Goal: Contribute content: Contribute content

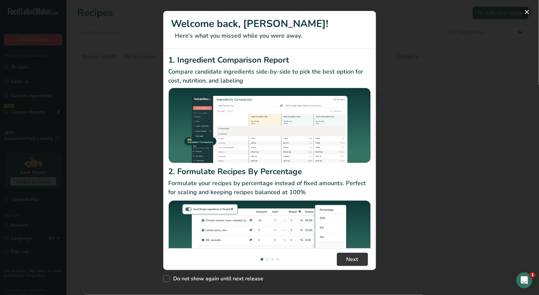
drag, startPoint x: 528, startPoint y: 10, endPoint x: 193, endPoint y: 41, distance: 336.7
click at [528, 11] on button "New Features" at bounding box center [527, 12] width 11 height 11
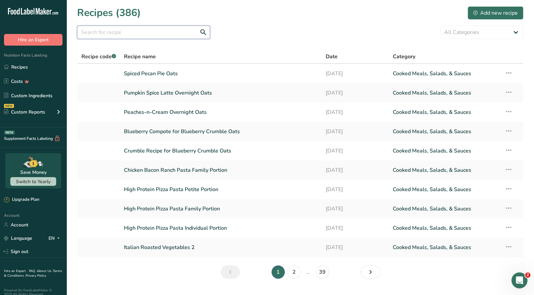
click at [136, 37] on input "text" at bounding box center [143, 32] width 133 height 13
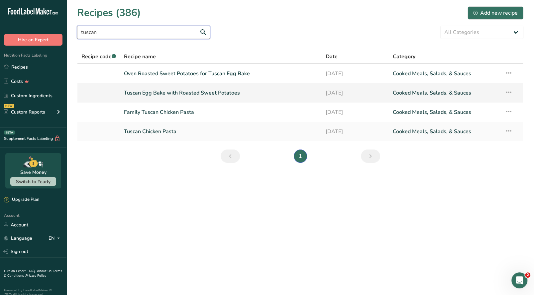
type input "tuscan"
click at [205, 92] on link "Tuscan Egg Bake with Roasted Sweet Potatoes" at bounding box center [221, 93] width 194 height 14
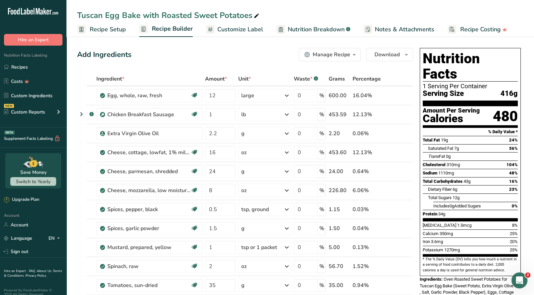
click at [352, 54] on icon "button" at bounding box center [354, 55] width 5 height 8
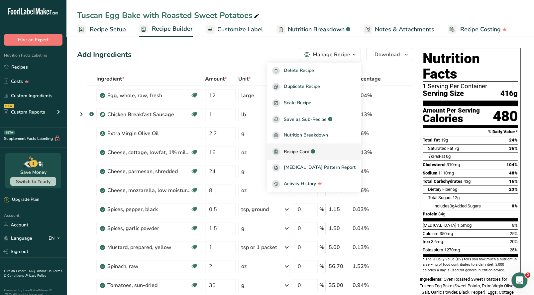
click at [305, 151] on span "Recipe Card" at bounding box center [297, 151] width 26 height 7
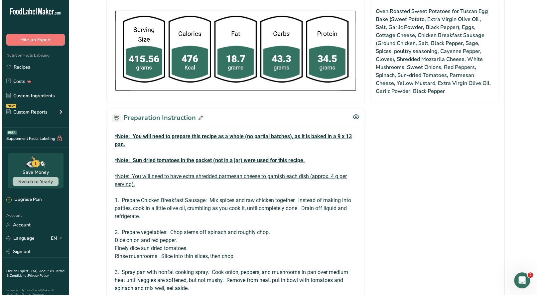
scroll to position [399, 0]
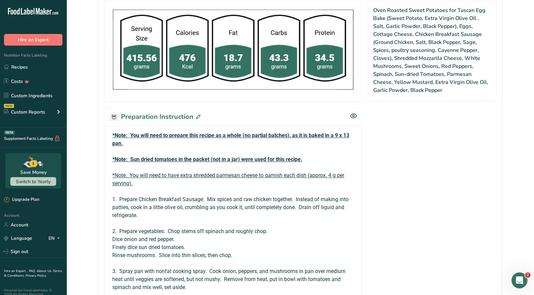
click at [196, 114] on icon at bounding box center [198, 116] width 4 height 4
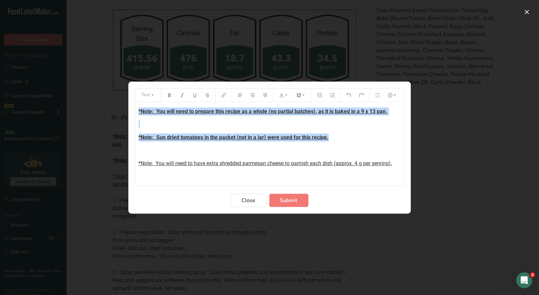
drag, startPoint x: 331, startPoint y: 135, endPoint x: 134, endPoint y: 109, distance: 198.7
click at [134, 109] on section "Text *Note: You will need to prepare this recipe as a whole (no partial batches…" at bounding box center [269, 147] width 283 height 132
click at [169, 96] on icon "Preparation instructions modal" at bounding box center [169, 95] width 5 height 5
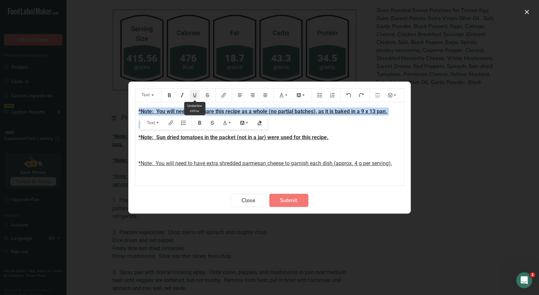
click at [196, 97] on button "Preparation instructions modal" at bounding box center [195, 95] width 10 height 11
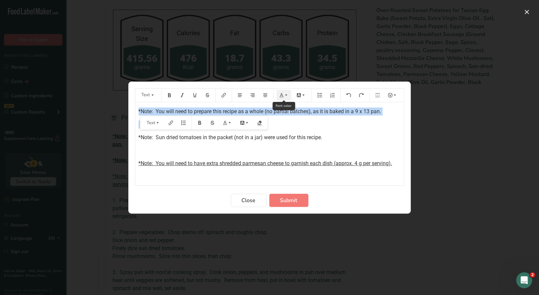
click at [283, 97] on button "Preparation instructions modal" at bounding box center [284, 95] width 15 height 11
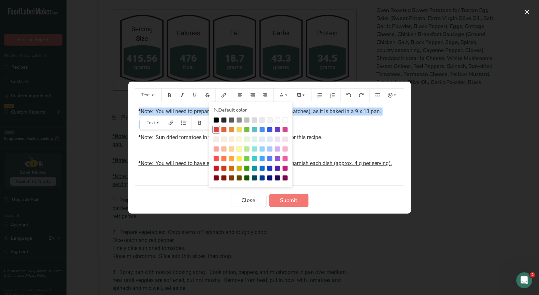
click at [216, 129] on div "Preparation instructions modal" at bounding box center [217, 130] width 6 height 6
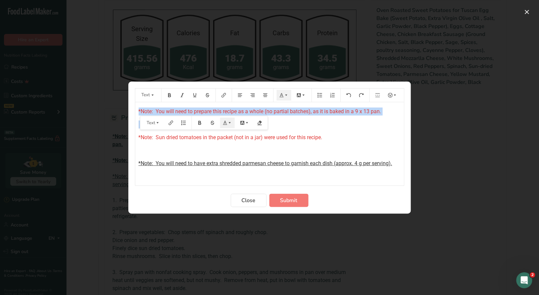
click at [369, 137] on p "*Note: Sun dried tomatoes in the packet (not in a jar) were used for this recip…" at bounding box center [270, 137] width 262 height 8
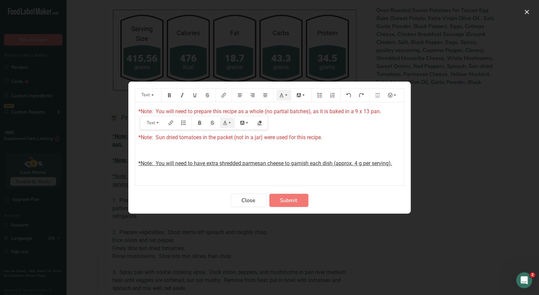
click at [356, 160] on span "*Note: You will need to have extra shredded parmesan cheese to garnish each dis…" at bounding box center [266, 163] width 254 height 6
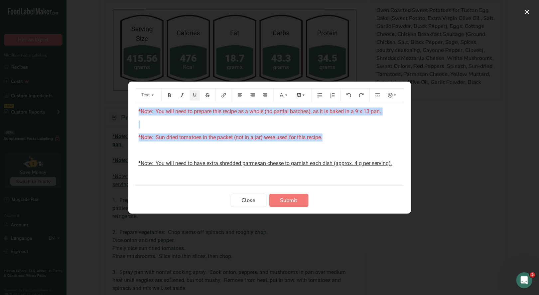
drag, startPoint x: 326, startPoint y: 138, endPoint x: 123, endPoint y: 111, distance: 204.6
click at [123, 111] on div "Text Default color *Note: You will need to prepare this recipe as a whole (no p…" at bounding box center [269, 147] width 539 height 295
click at [170, 96] on icon "Preparation instructions modal" at bounding box center [169, 95] width 5 height 5
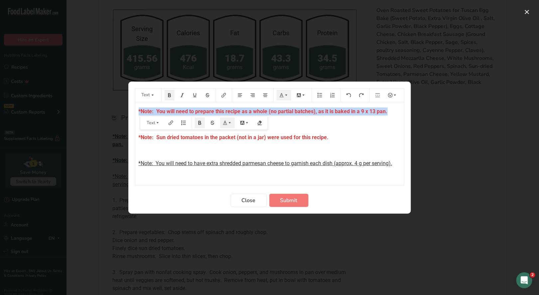
drag, startPoint x: 388, startPoint y: 111, endPoint x: 135, endPoint y: 111, distance: 253.1
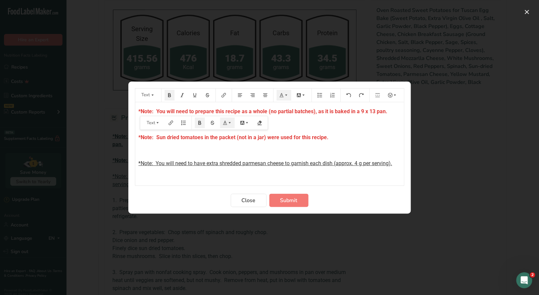
click at [369, 137] on p "*Note: Sun dried tomatoes in the packet (not in a jar) were used for this recip…" at bounding box center [270, 137] width 262 height 8
click at [389, 110] on p "*Note: You will need to prepare this recipe as a whole (no partial batches), as…" at bounding box center [270, 111] width 262 height 8
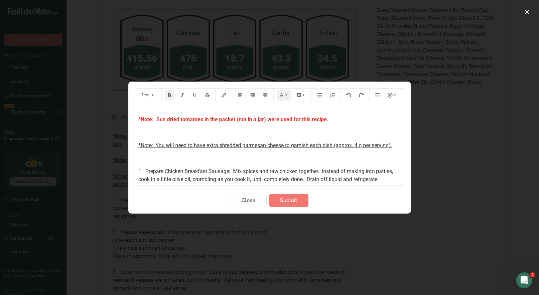
scroll to position [33, 0]
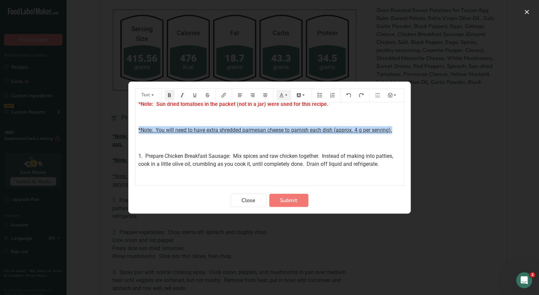
drag, startPoint x: 397, startPoint y: 129, endPoint x: 129, endPoint y: 124, distance: 267.8
click at [123, 132] on div "Text Default color *Note: You will need to prepare this recipe as a whole (no p…" at bounding box center [269, 147] width 539 height 295
click at [169, 96] on icon "Preparation instructions modal" at bounding box center [169, 95] width 5 height 5
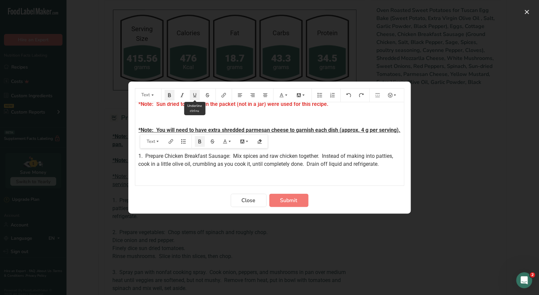
click at [195, 94] on icon "Preparation instructions modal" at bounding box center [195, 95] width 5 height 5
click at [284, 97] on button "Preparation instructions modal" at bounding box center [284, 95] width 15 height 11
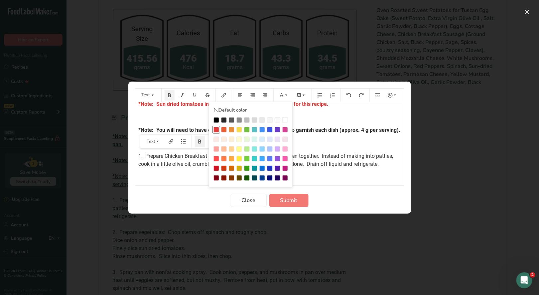
click at [216, 129] on div "Preparation instructions modal" at bounding box center [217, 130] width 6 height 6
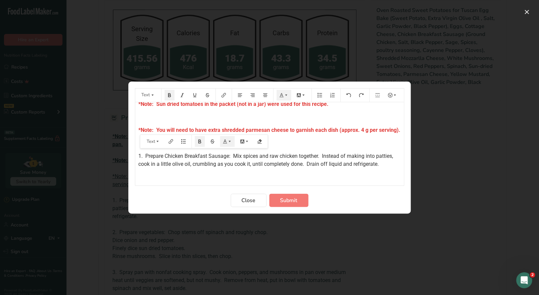
click at [292, 143] on div "*Note: You will need to prepare this recipe as a whole (no partial batches), as…" at bounding box center [269, 280] width 269 height 422
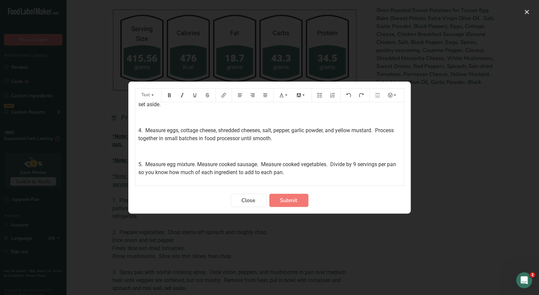
scroll to position [166, 0]
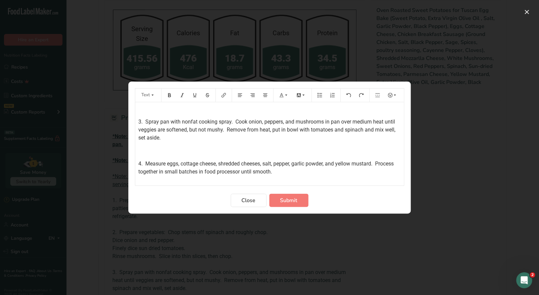
click at [179, 142] on p "3. Spray pan with nonfat cooking spray. Cook onion, peppers, and mushrooms in p…" at bounding box center [270, 130] width 262 height 24
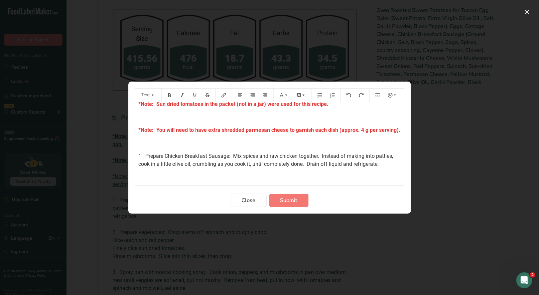
scroll to position [0, 0]
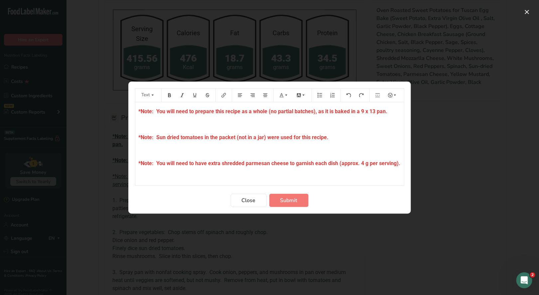
click at [390, 111] on p "*Note: You will need to prepare this recipe as a whole (no partial batches), as…" at bounding box center [270, 111] width 262 height 8
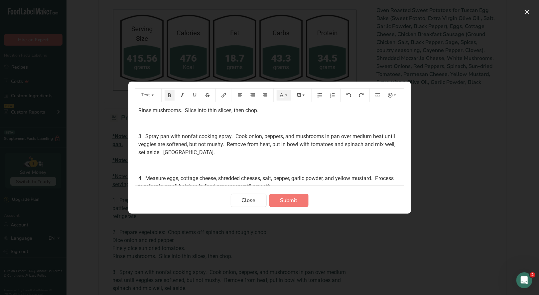
scroll to position [166, 0]
click at [193, 158] on p "3. Spray pan with nonfat cooking spray. Cook onion, peppers, and mushrooms in p…" at bounding box center [270, 146] width 262 height 24
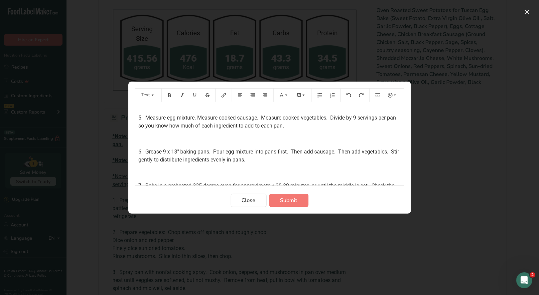
scroll to position [266, 0]
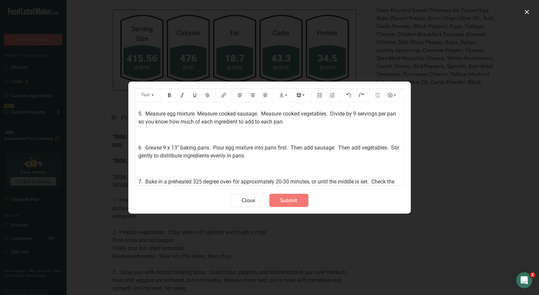
drag, startPoint x: 356, startPoint y: 120, endPoint x: 358, endPoint y: 125, distance: 5.7
click at [358, 125] on p "5. Measure egg mixture. Measure cooked sausage. Measure cooked vegetables. Divi…" at bounding box center [270, 118] width 262 height 16
drag, startPoint x: 214, startPoint y: 154, endPoint x: 291, endPoint y: 157, distance: 77.2
click at [291, 157] on span "6. Grease 9 x 13" baking pans. Pour egg mixture into pans first. Then add sausa…" at bounding box center [270, 151] width 262 height 14
click at [230, 154] on span "6. Grease 9 x 13" baking pans. Then add sausage. Then add vegetables. Stir gent…" at bounding box center [267, 151] width 257 height 14
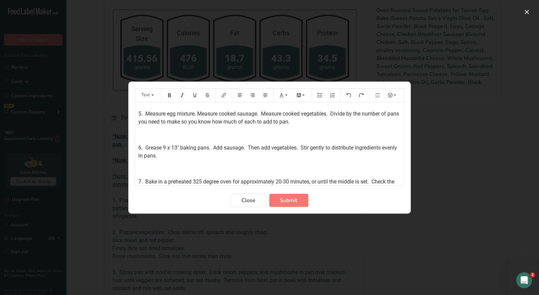
drag, startPoint x: 301, startPoint y: 155, endPoint x: 305, endPoint y: 155, distance: 4.0
click at [301, 154] on span "6. Grease 9 x 13" baking pans. Add sausage. Then add vegetables. Stir gently to…" at bounding box center [269, 151] width 260 height 14
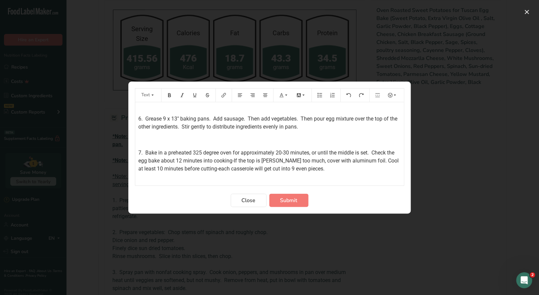
scroll to position [333, 0]
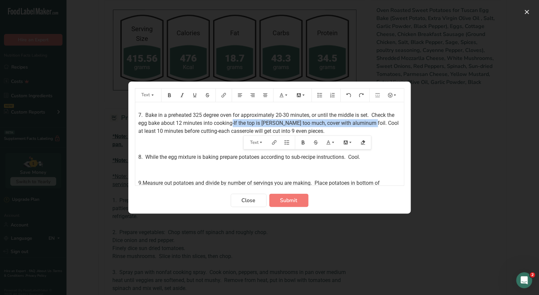
drag, startPoint x: 242, startPoint y: 130, endPoint x: 378, endPoint y: 128, distance: 136.4
click at [378, 128] on span "7. Bake in a preheated 325 degree oven for approximately 20-30 minutes, or unti…" at bounding box center [270, 123] width 262 height 22
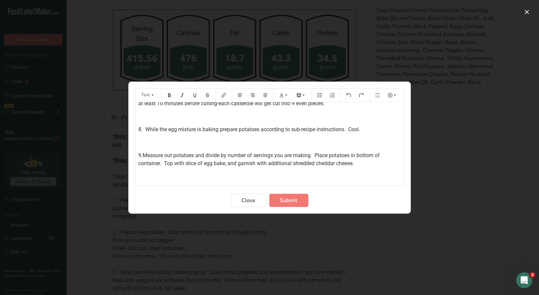
scroll to position [368, 0]
click at [287, 200] on span "Submit" at bounding box center [288, 200] width 17 height 8
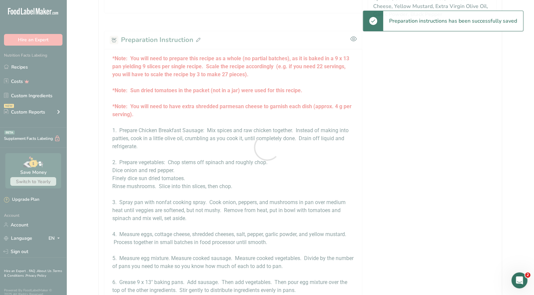
scroll to position [0, 0]
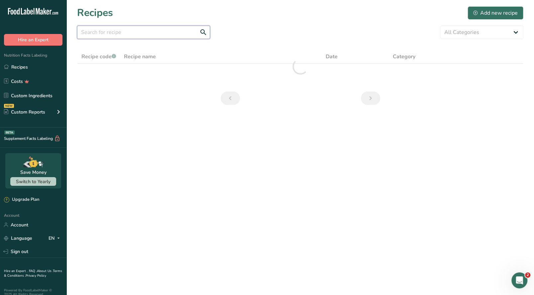
click at [99, 31] on input "text" at bounding box center [143, 32] width 133 height 13
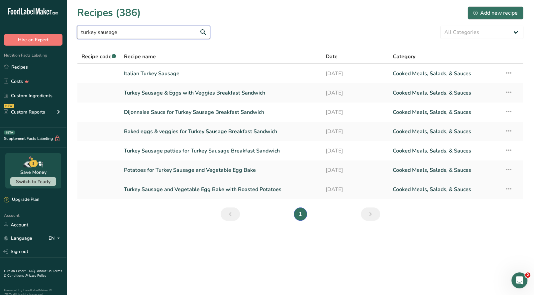
type input "turkey sausage"
click at [221, 187] on link "Turkey Sausage and Vegetable Egg Bake with Roasted Potatoes" at bounding box center [221, 189] width 194 height 14
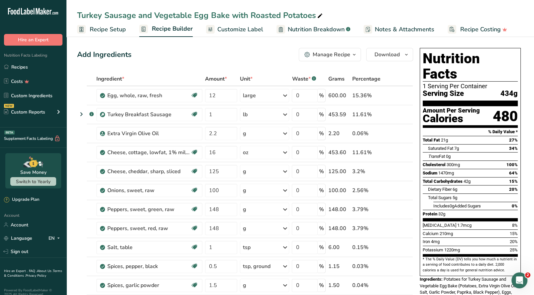
click at [354, 54] on icon "button" at bounding box center [354, 55] width 5 height 8
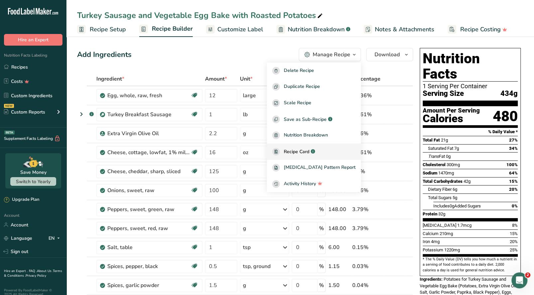
click at [310, 152] on span "Recipe Card" at bounding box center [297, 151] width 26 height 7
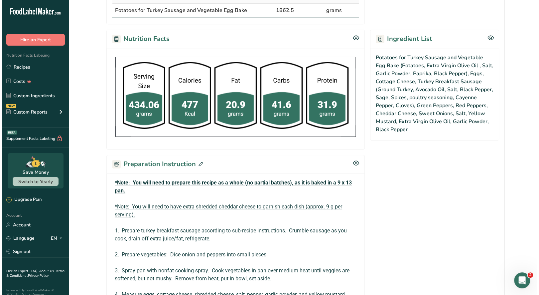
scroll to position [366, 0]
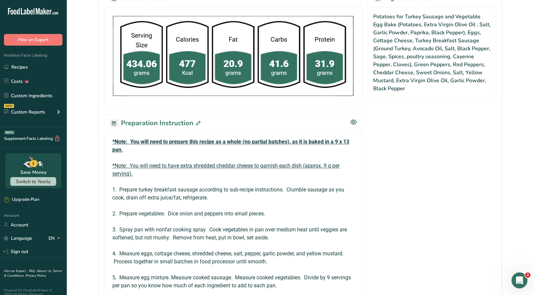
click at [194, 121] on span at bounding box center [197, 123] width 7 height 10
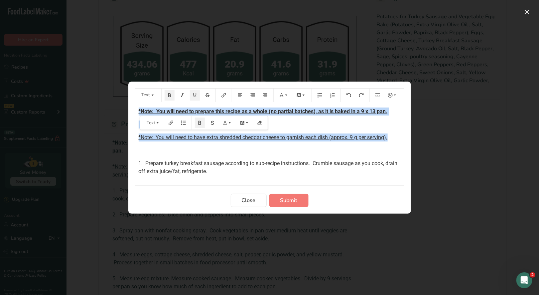
drag, startPoint x: 137, startPoint y: 110, endPoint x: 394, endPoint y: 136, distance: 258.0
click at [394, 136] on div "*Note: You will need to prepare this recipe as a whole (no partial batches), as…" at bounding box center [269, 277] width 269 height 350
click at [171, 98] on button "Preparation instructions modal" at bounding box center [170, 95] width 10 height 11
click at [169, 96] on icon "Preparation instructions modal" at bounding box center [169, 95] width 3 height 4
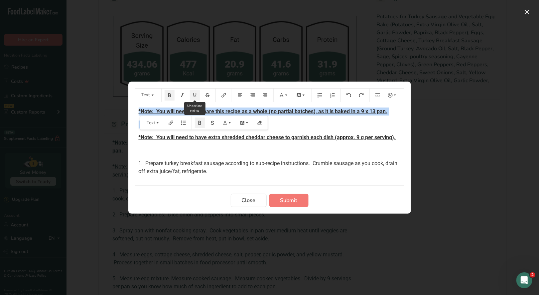
click at [196, 97] on button "Preparation instructions modal" at bounding box center [195, 95] width 10 height 11
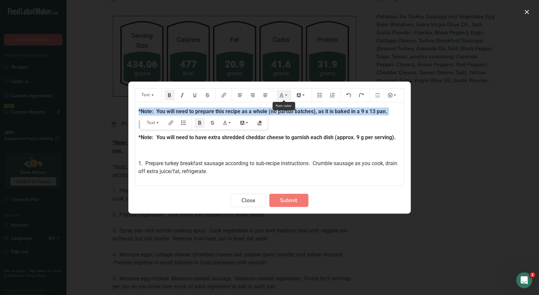
click at [284, 98] on button "Preparation instructions modal" at bounding box center [284, 95] width 15 height 11
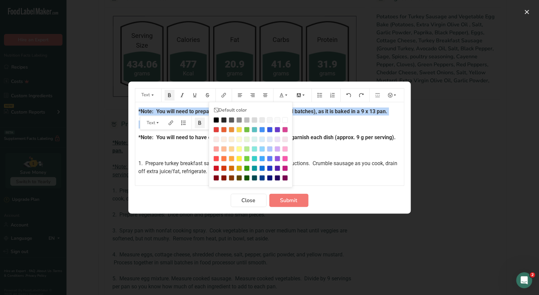
drag, startPoint x: 217, startPoint y: 128, endPoint x: 217, endPoint y: 135, distance: 6.4
click at [216, 128] on div "Preparation instructions modal" at bounding box center [217, 130] width 6 height 6
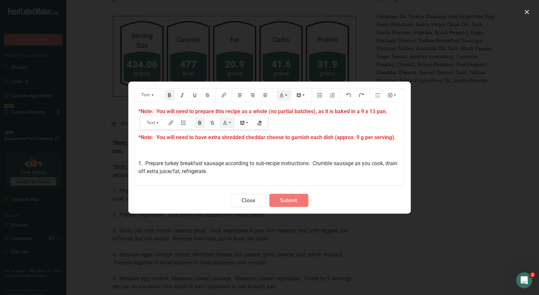
click at [223, 146] on p "﻿" at bounding box center [270, 150] width 262 height 8
click at [389, 111] on p "*Note: You will need to prepare this recipe as a whole (no partial batches), as…" at bounding box center [270, 111] width 262 height 8
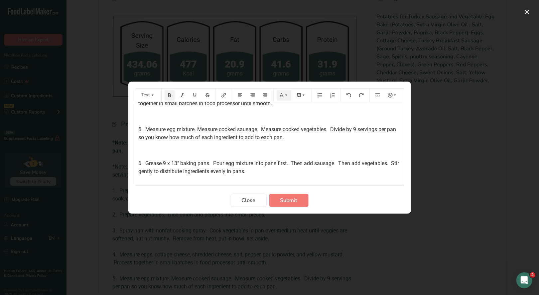
scroll to position [166, 0]
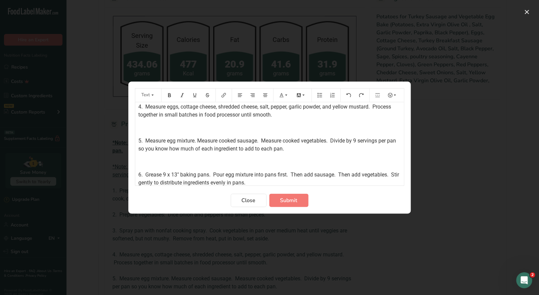
drag, startPoint x: 355, startPoint y: 140, endPoint x: 358, endPoint y: 145, distance: 5.8
click at [358, 145] on p "5. Measure egg mixture. Measure cooked sausage. Measure cooked vegetables. Divi…" at bounding box center [270, 145] width 262 height 16
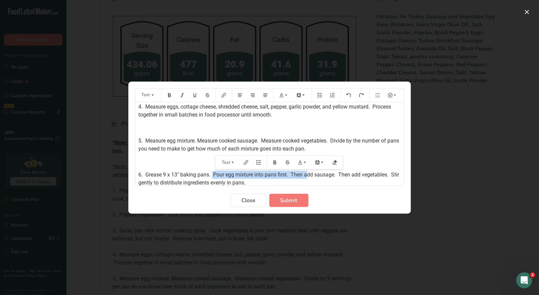
drag, startPoint x: 304, startPoint y: 174, endPoint x: 202, endPoint y: 172, distance: 102.5
click at [212, 172] on span "6. Grease 9 x 13" baking pans. Pour egg mixture into pans first. Then add sausa…" at bounding box center [270, 178] width 262 height 14
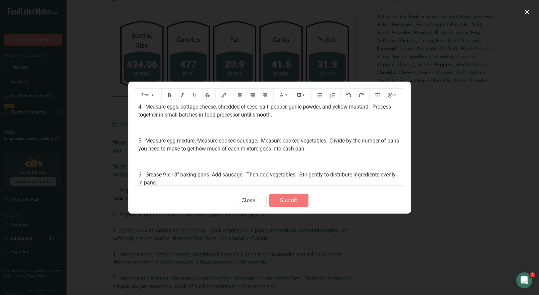
drag, startPoint x: 300, startPoint y: 174, endPoint x: 305, endPoint y: 172, distance: 5.5
click at [301, 173] on span "6. Grease 9 x 13" baking pans. Add sausage. Then add vegetables. Stir gently to…" at bounding box center [268, 178] width 259 height 14
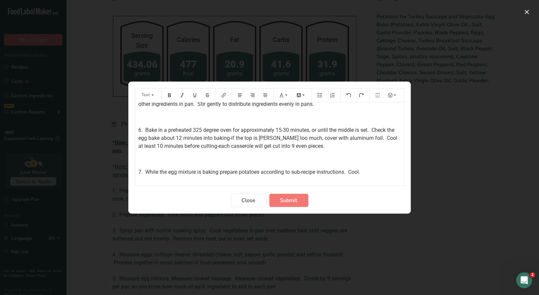
scroll to position [233, 0]
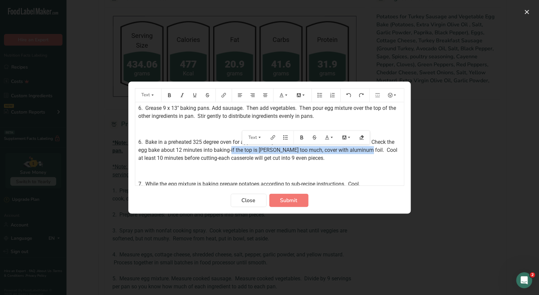
drag, startPoint x: 240, startPoint y: 149, endPoint x: 374, endPoint y: 148, distance: 133.7
click at [374, 148] on span "6. Bake in a preheated 325 degree oven for approximately 15-30 minutes, or unti…" at bounding box center [269, 150] width 260 height 22
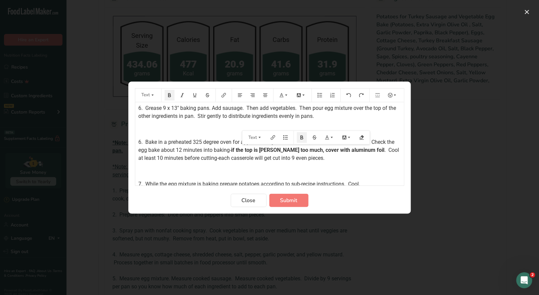
click at [357, 161] on p "6. Bake in a preheated 325 degree oven for approximately 15-30 minutes, or unti…" at bounding box center [270, 150] width 262 height 24
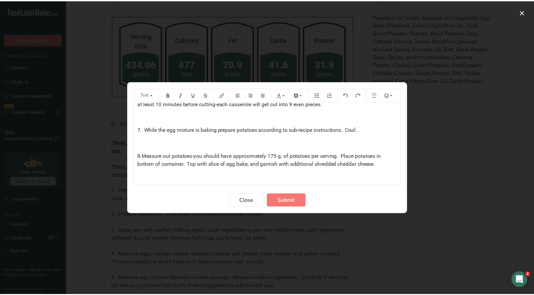
scroll to position [287, 0]
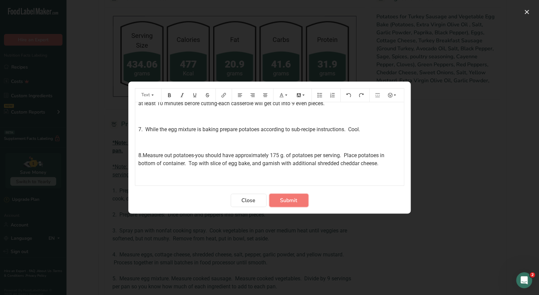
click at [294, 201] on span "Submit" at bounding box center [288, 200] width 17 height 8
